Goal: Browse casually: Explore the website without a specific task or goal

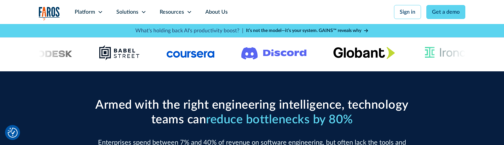
scroll to position [192, 0]
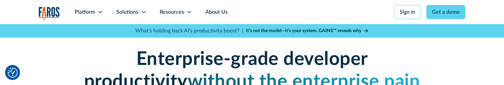
click at [87, 64] on strong "Enterprise-grade developer productivity" at bounding box center [226, 70] width 284 height 41
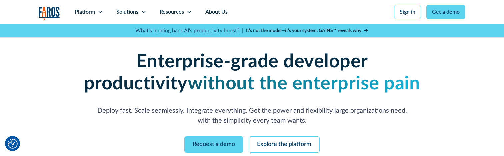
click at [66, 86] on div "Enterprise-grade developer productivity without the enterprise pain Deploy fast…" at bounding box center [252, 102] width 427 height 156
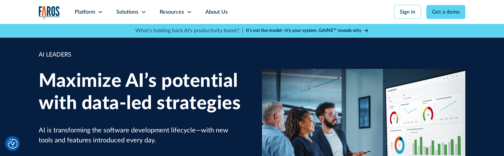
click at [107, 99] on h1 "Maximize AI’s potential with data-led strategies" at bounding box center [140, 92] width 203 height 45
